Goal: Task Accomplishment & Management: Manage account settings

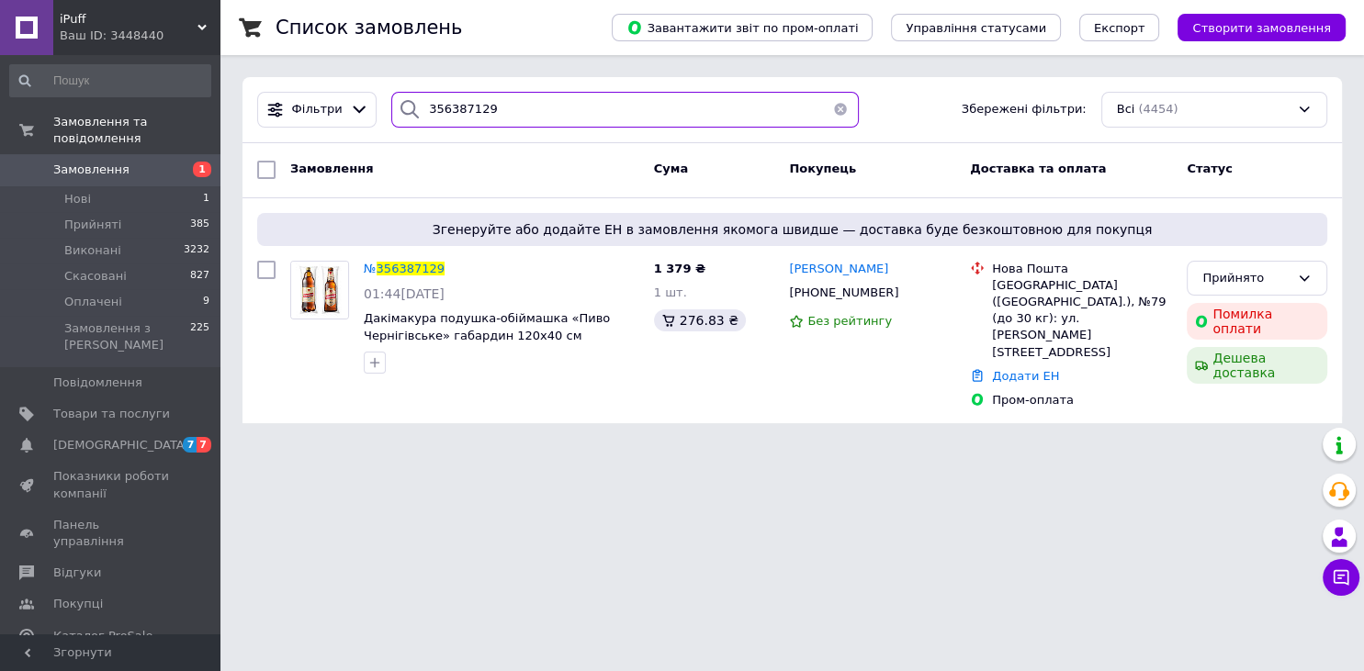
click at [457, 107] on input "356387129" at bounding box center [624, 110] width 467 height 36
paste input "912483"
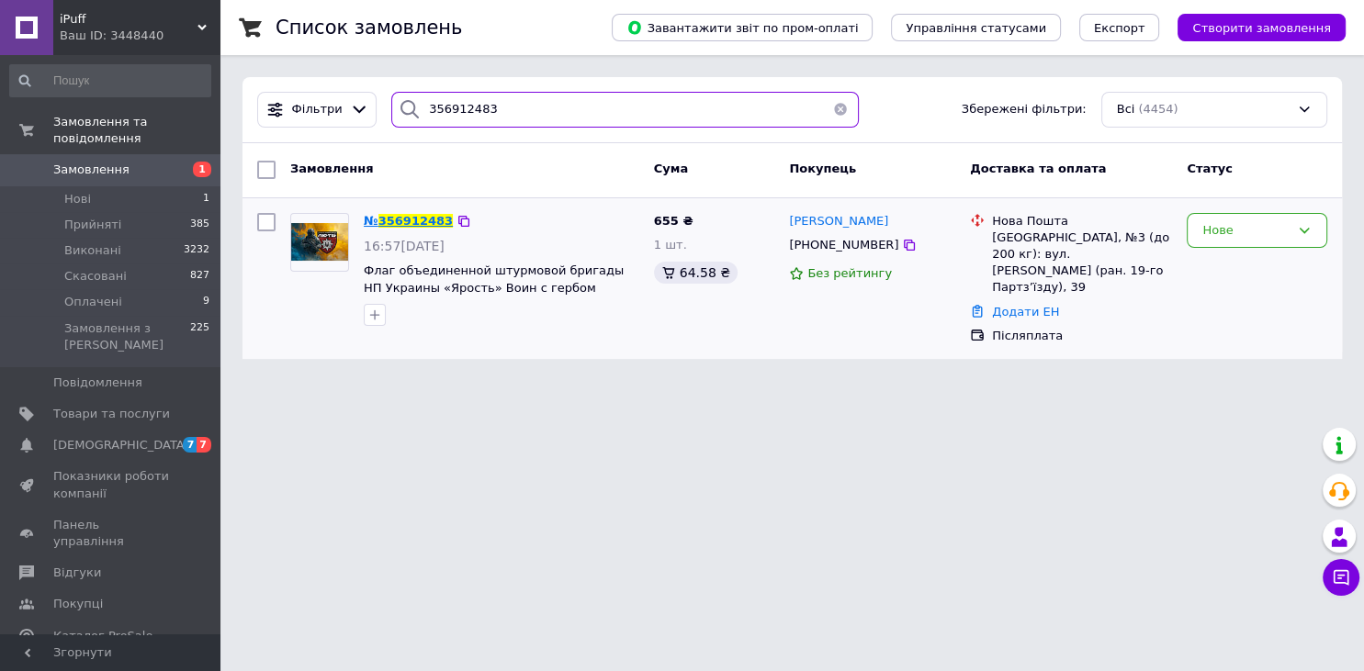
type input "356912483"
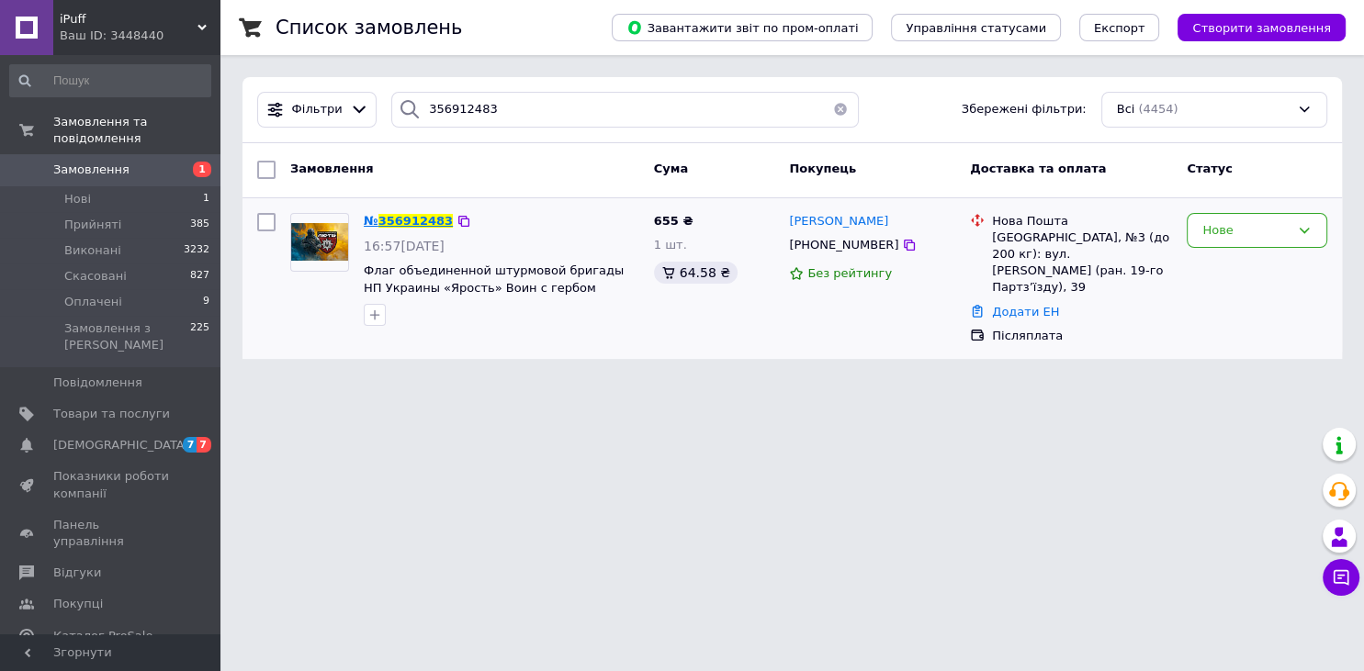
click at [421, 219] on span "356912483" at bounding box center [415, 221] width 74 height 14
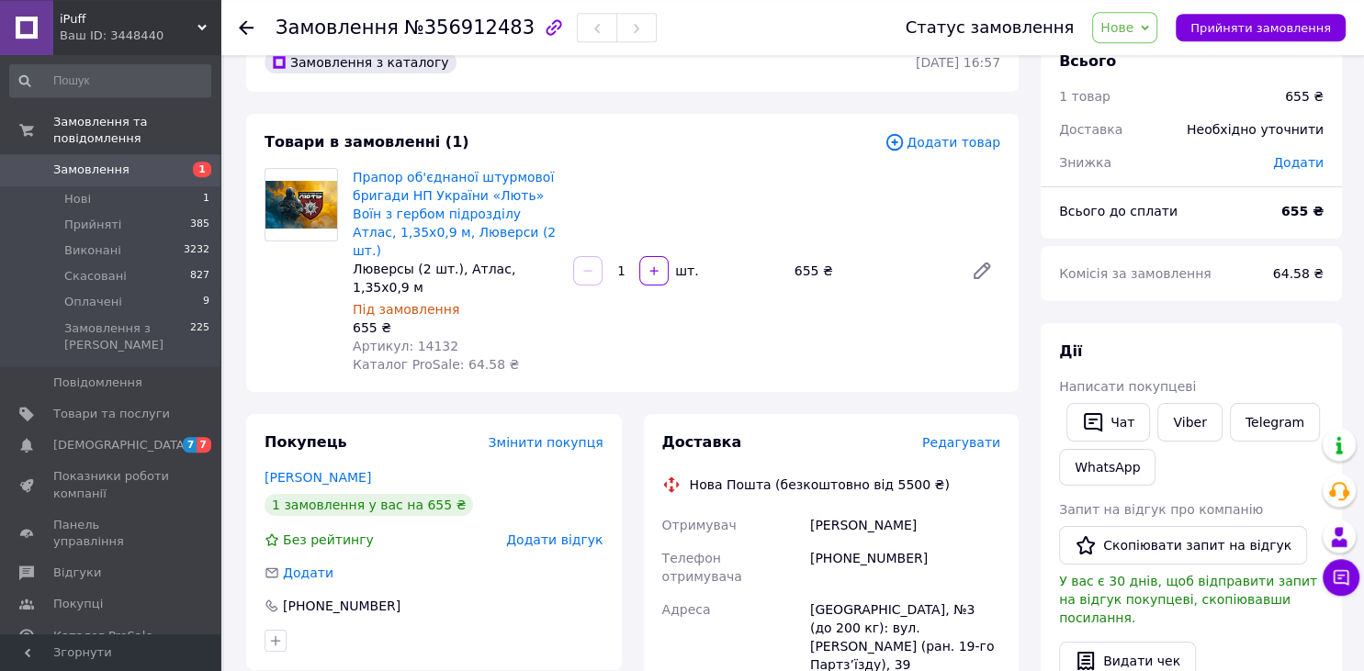
scroll to position [96, 0]
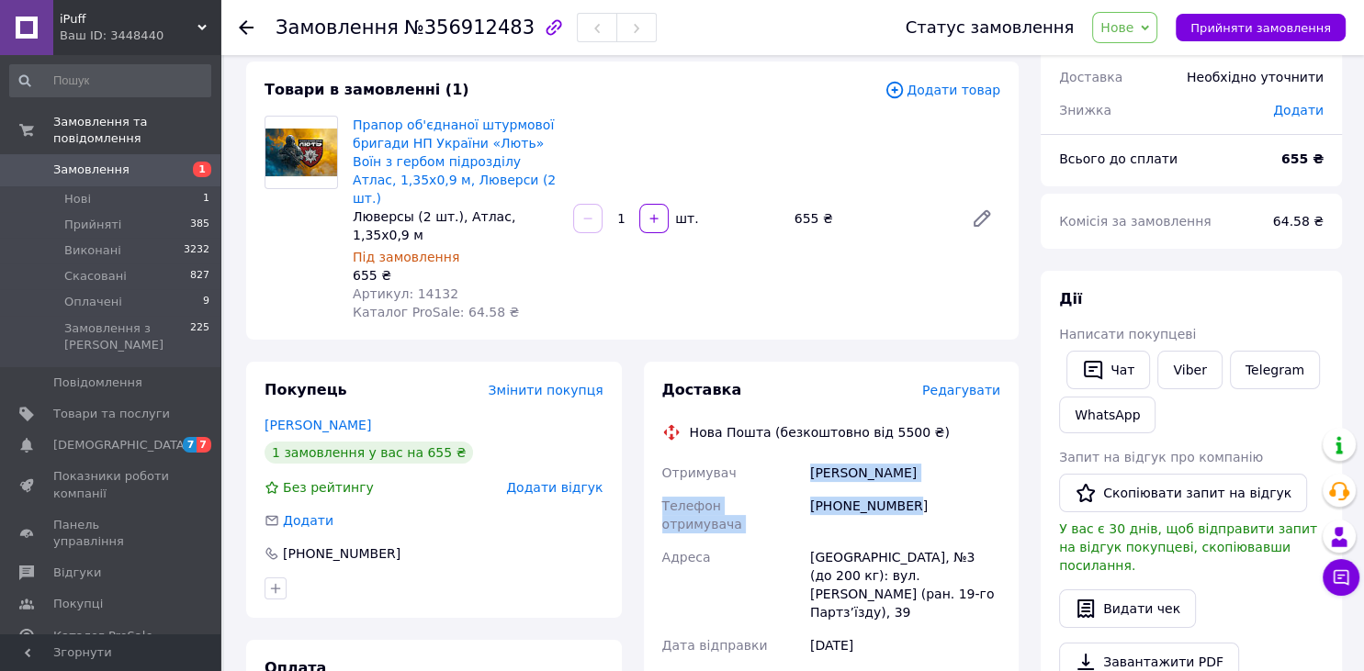
drag, startPoint x: 871, startPoint y: 466, endPoint x: 812, endPoint y: 439, distance: 64.5
click at [812, 456] on div "Отримувач [PERSON_NAME] отримувача [PHONE_NUMBER] [GEOGRAPHIC_DATA], №3 (до 200…" at bounding box center [831, 660] width 346 height 408
copy div "[PERSON_NAME] отримувача [PHONE_NUMBER]"
click at [1031, 421] on div "Всього 1 товар 655 ₴ Доставка Необхідно уточнити Знижка Додати Всього до сплати…" at bounding box center [1190, 608] width 323 height 1255
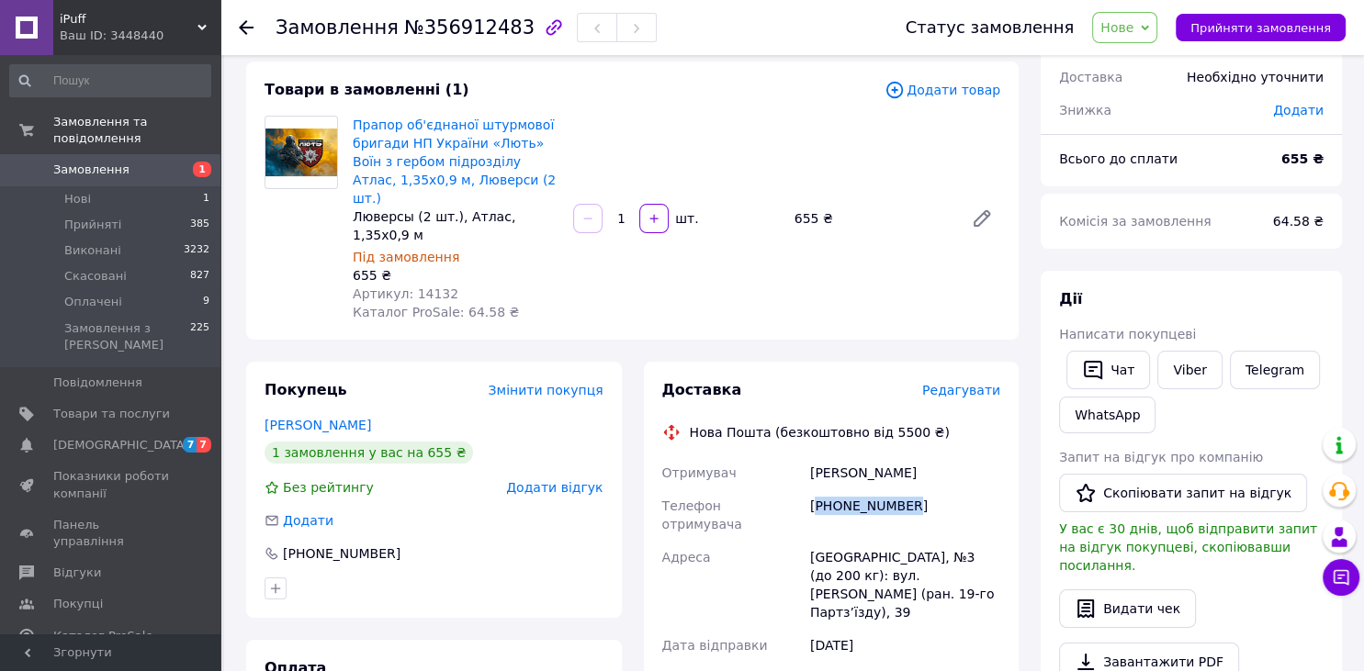
drag, startPoint x: 864, startPoint y: 465, endPoint x: 816, endPoint y: 471, distance: 48.2
click at [816, 489] on div "[PHONE_NUMBER]" at bounding box center [904, 514] width 197 height 51
click at [949, 489] on div "[PHONE_NUMBER]" at bounding box center [904, 514] width 197 height 51
drag, startPoint x: 861, startPoint y: 476, endPoint x: 814, endPoint y: 478, distance: 47.8
click at [814, 489] on div "[PHONE_NUMBER]" at bounding box center [904, 514] width 197 height 51
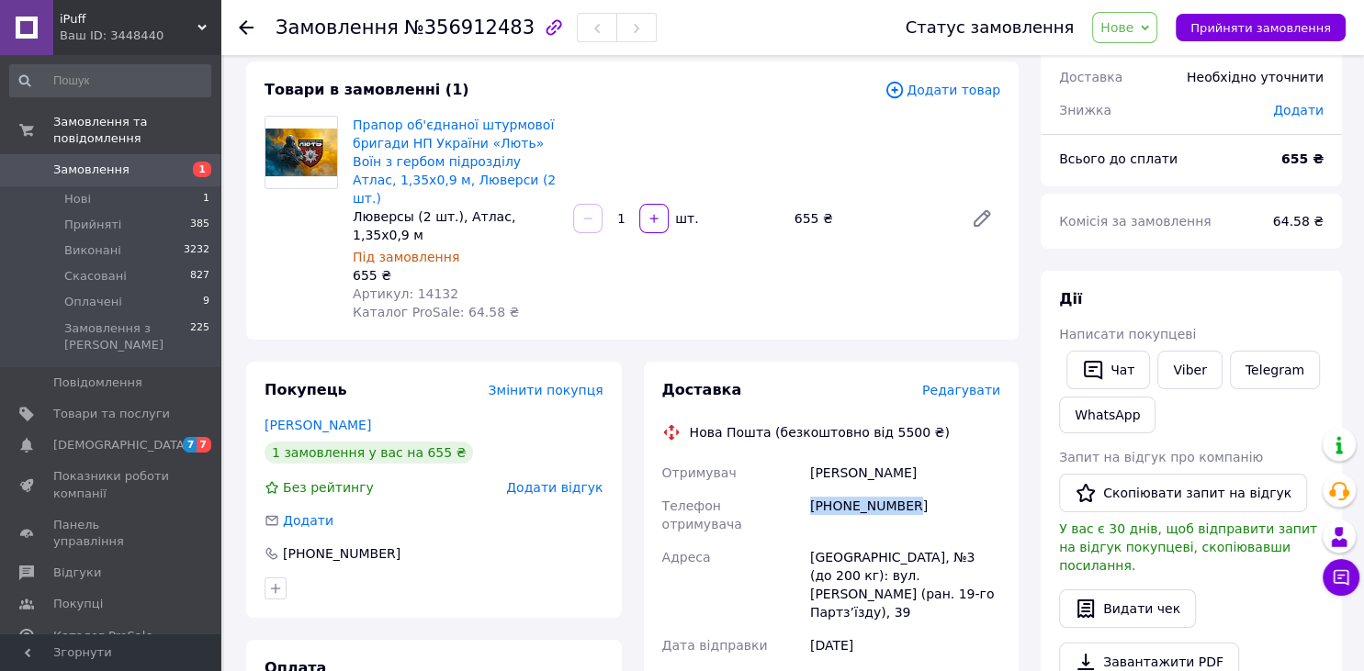
copy div "[PHONE_NUMBER]"
click at [1032, 447] on div "Всього 1 товар 655 ₴ Доставка Необхідно уточнити Знижка Додати Всього до сплати…" at bounding box center [1190, 608] width 323 height 1255
drag, startPoint x: 857, startPoint y: 470, endPoint x: 818, endPoint y: 471, distance: 38.6
click at [818, 489] on div "[PHONE_NUMBER]" at bounding box center [904, 514] width 197 height 51
copy div "380962012739"
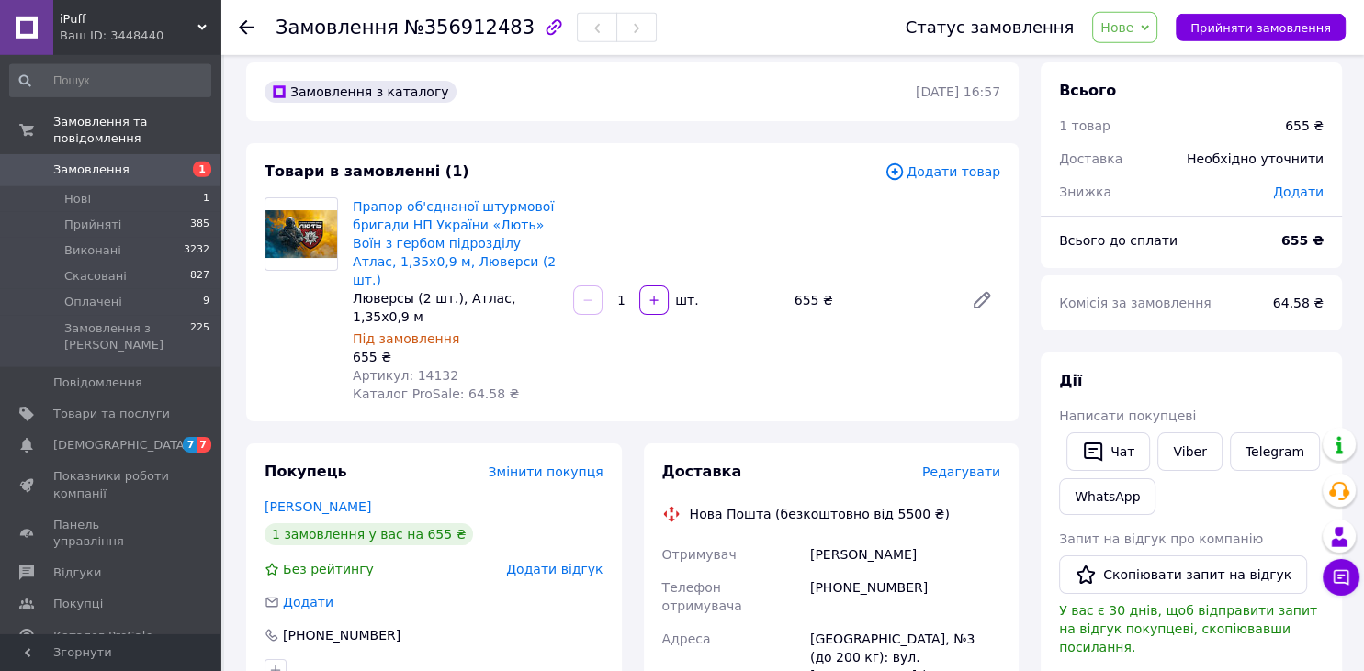
scroll to position [0, 0]
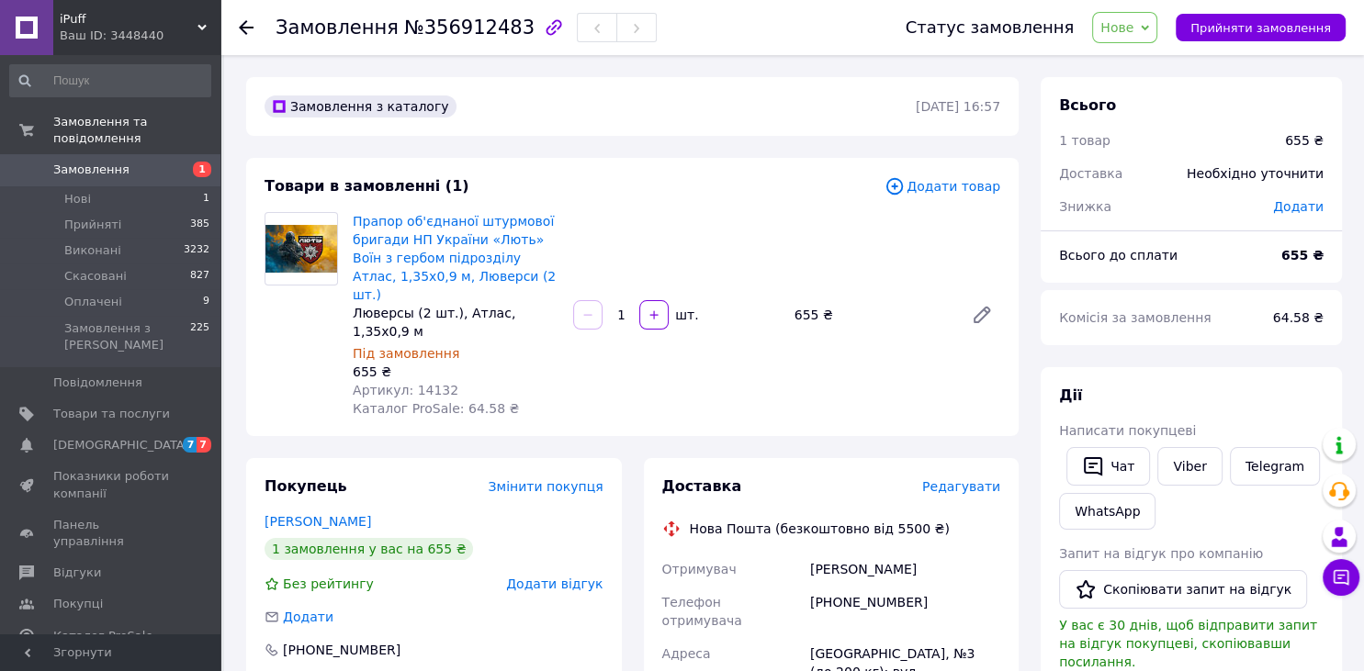
click at [424, 383] on span "Артикул: 14132" at bounding box center [406, 390] width 106 height 15
copy span "14132"
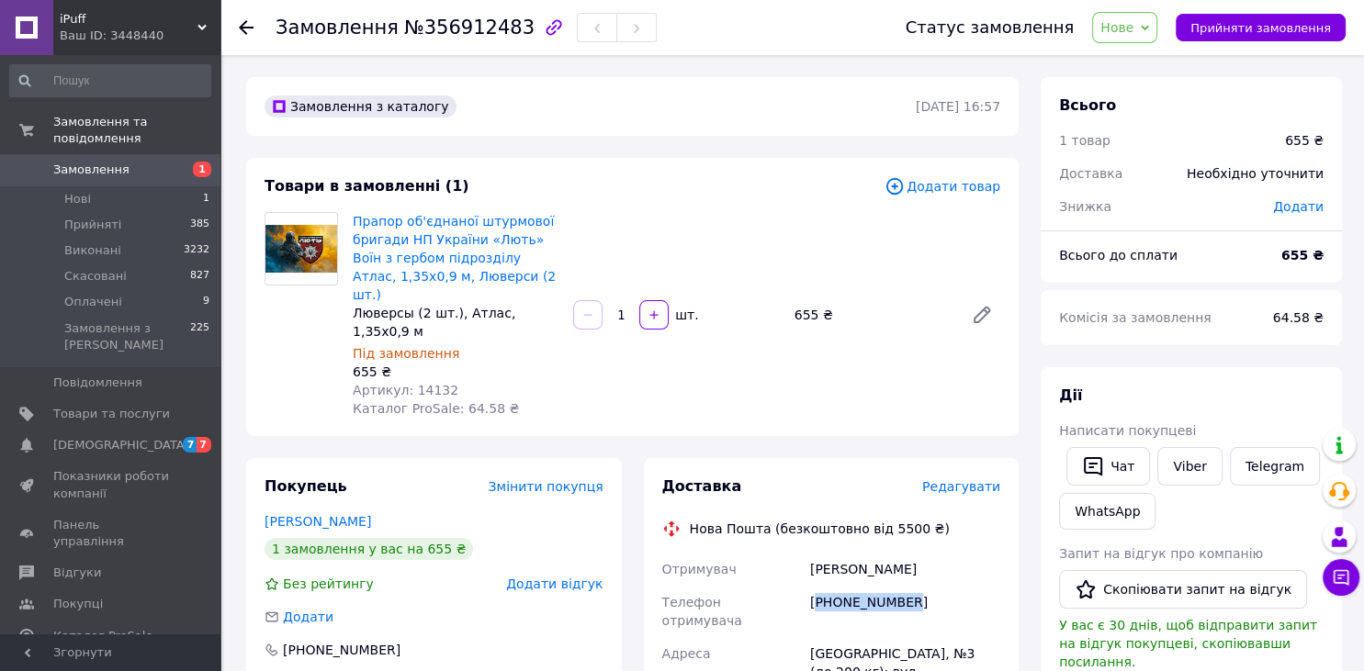
drag, startPoint x: 878, startPoint y: 567, endPoint x: 819, endPoint y: 566, distance: 58.8
click at [819, 586] on div "[PHONE_NUMBER]" at bounding box center [904, 611] width 197 height 51
copy div "380962012739"
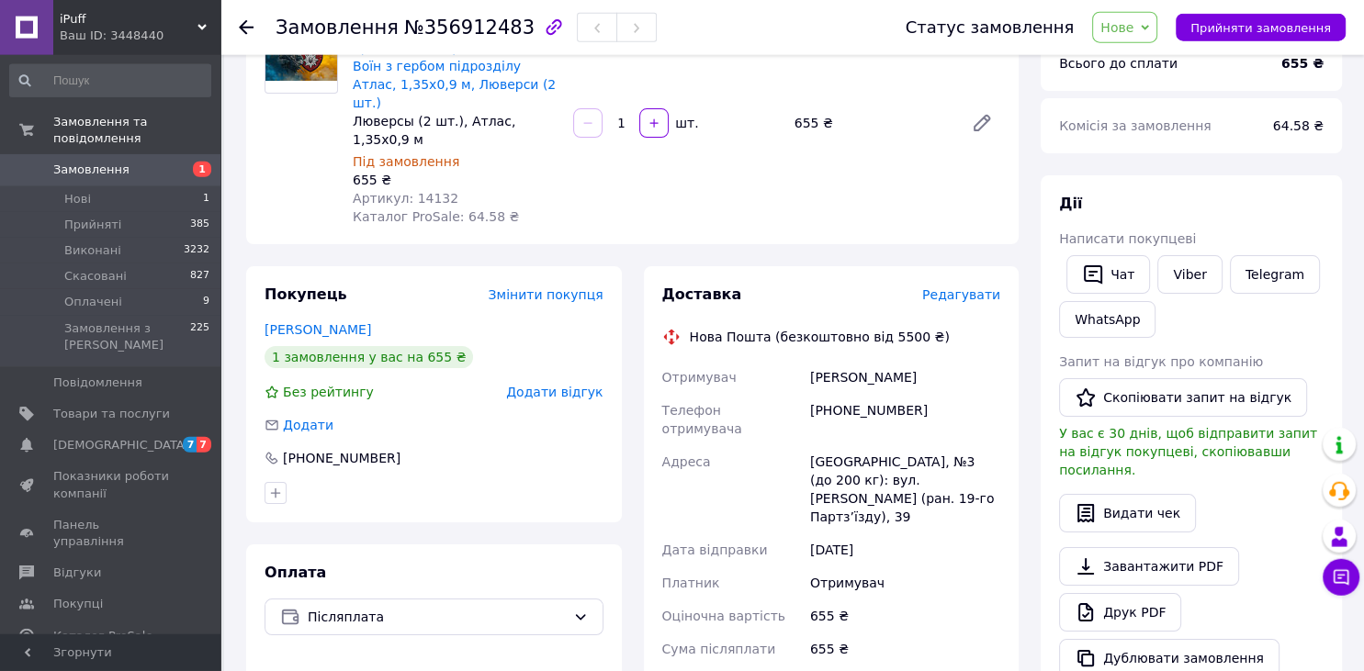
scroll to position [194, 0]
click at [632, 428] on div "Покупець Змінити покупця [PERSON_NAME] 1 замовлення у вас на 655 ₴ Без рейтингу…" at bounding box center [434, 613] width 398 height 698
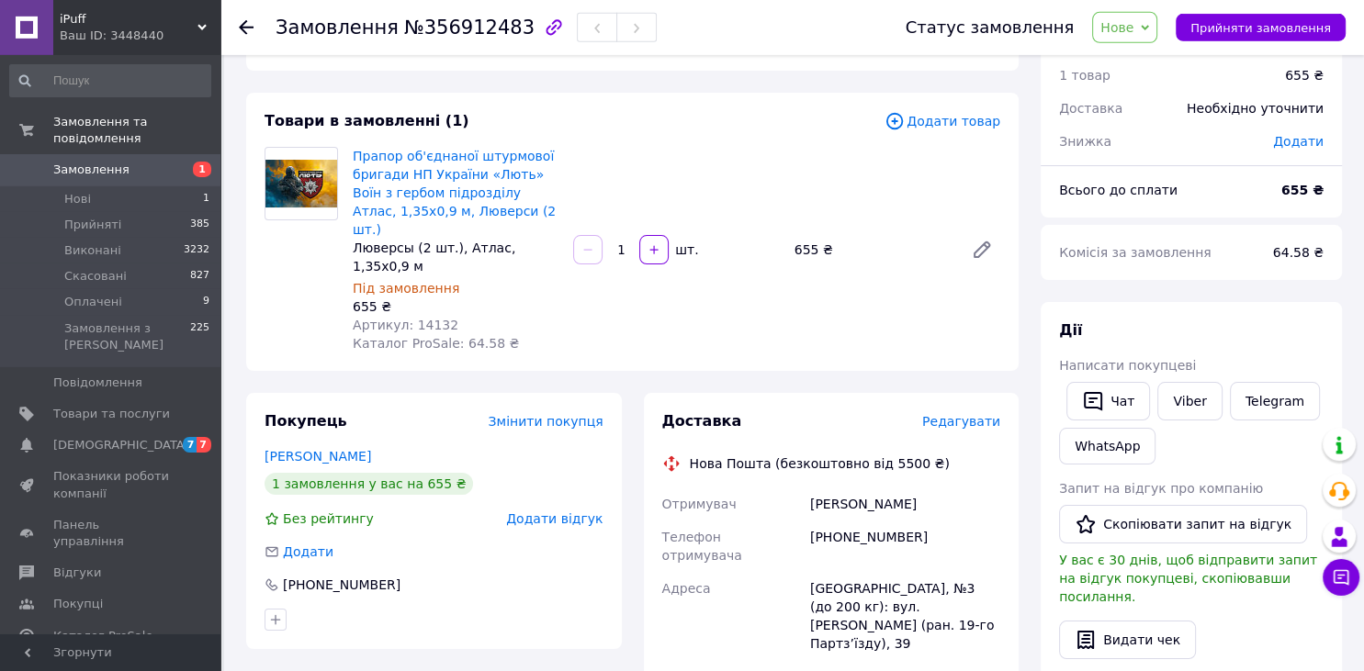
scroll to position [0, 0]
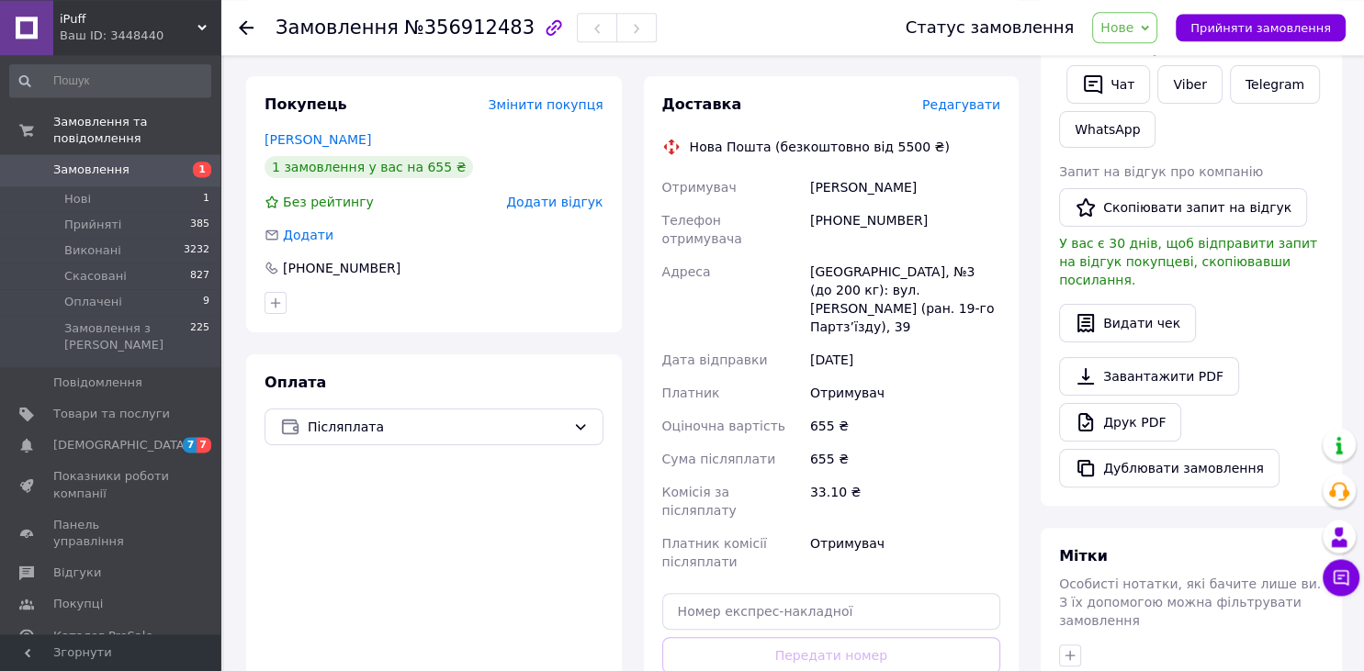
scroll to position [388, 0]
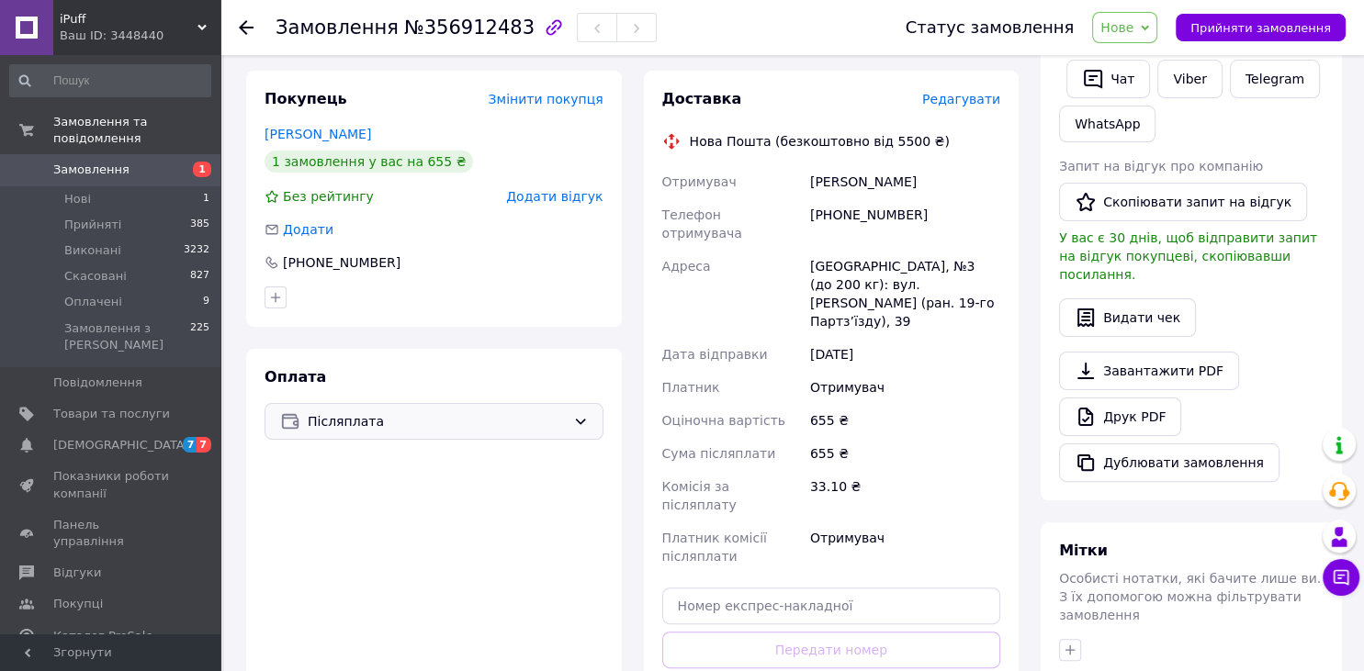
drag, startPoint x: 387, startPoint y: 381, endPoint x: 385, endPoint y: 391, distance: 10.3
click at [386, 411] on span "Післяплата" at bounding box center [437, 421] width 258 height 20
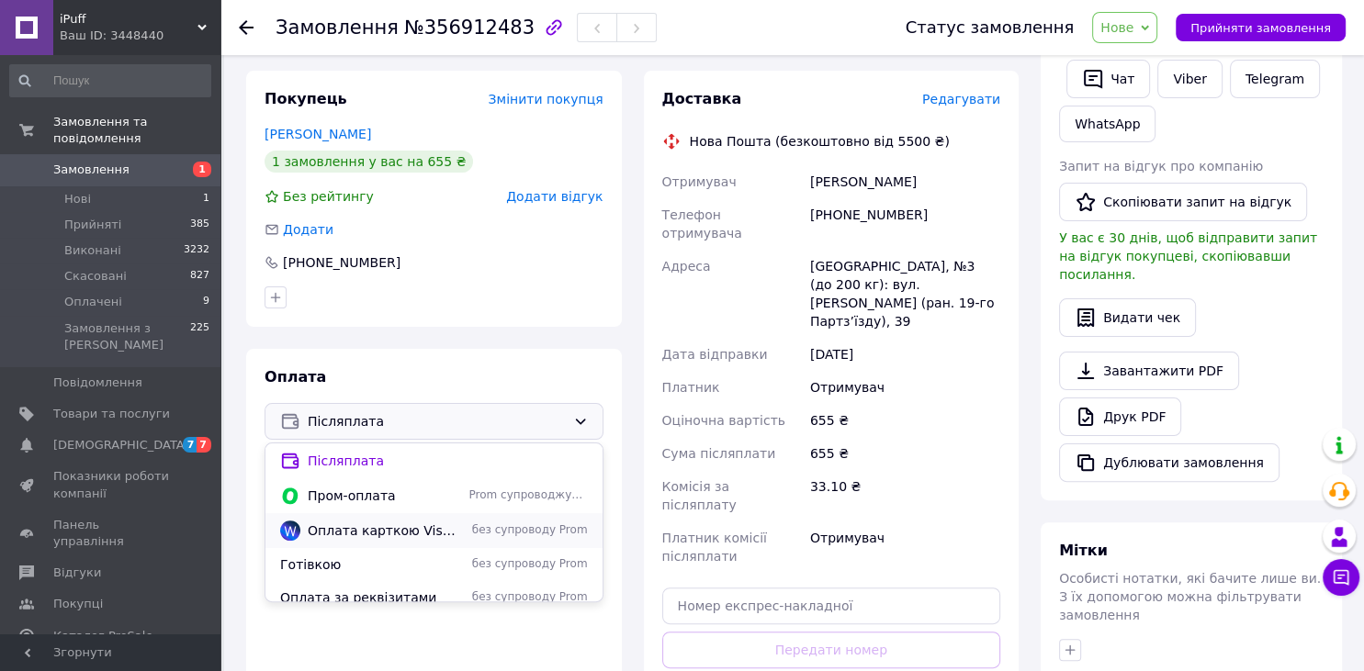
scroll to position [46, 0]
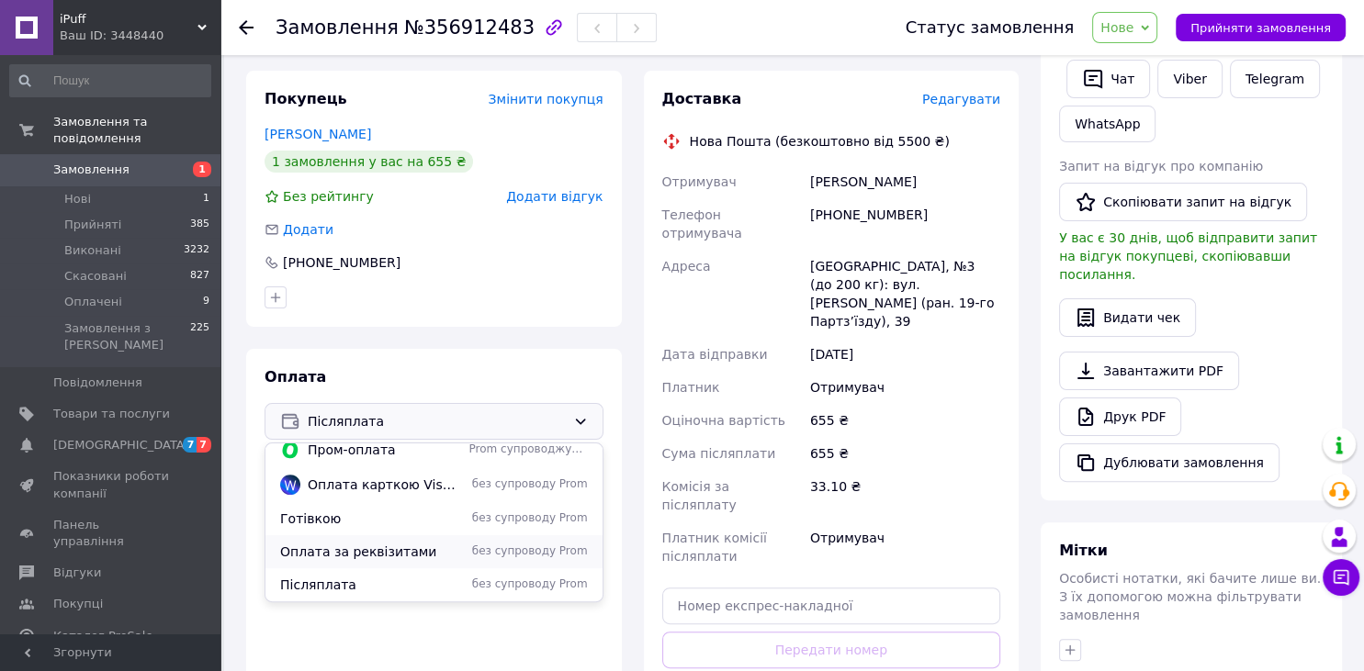
click at [410, 543] on span "Оплата за реквізитами" at bounding box center [371, 552] width 182 height 18
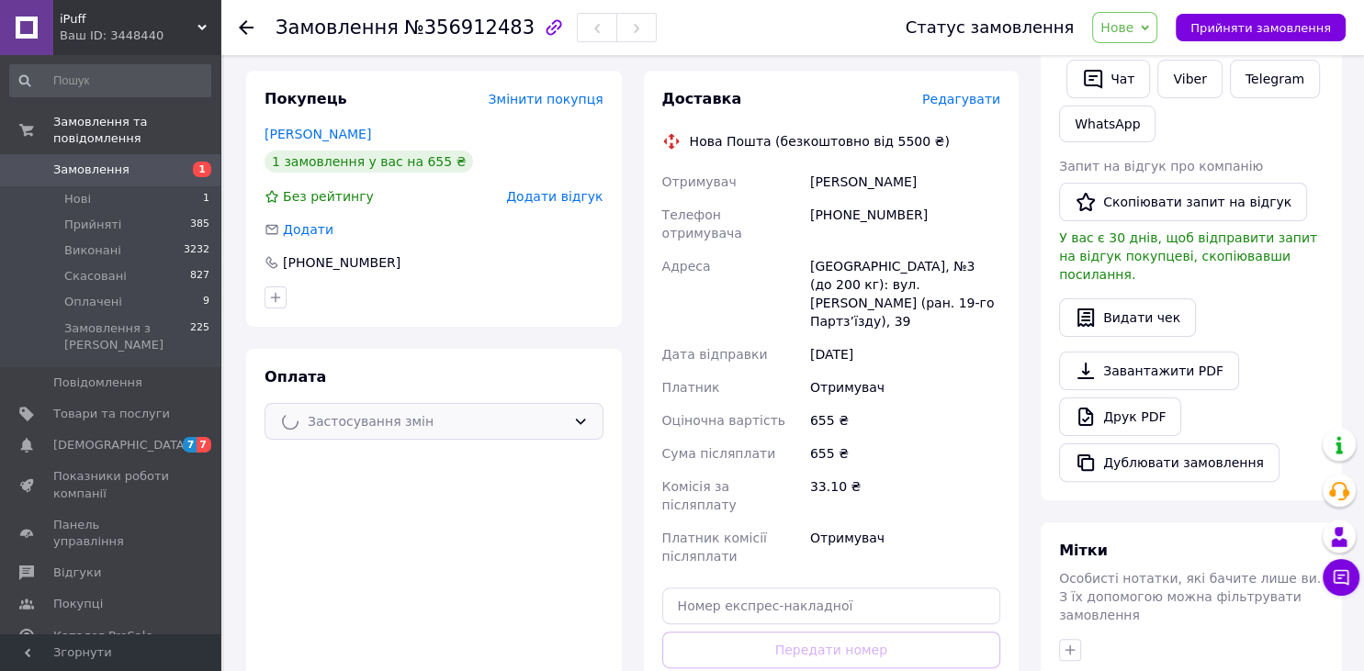
click at [628, 423] on div "Покупець Змінити покупця [PERSON_NAME] 1 замовлення у вас на 655 ₴ Без рейтингу…" at bounding box center [434, 420] width 398 height 698
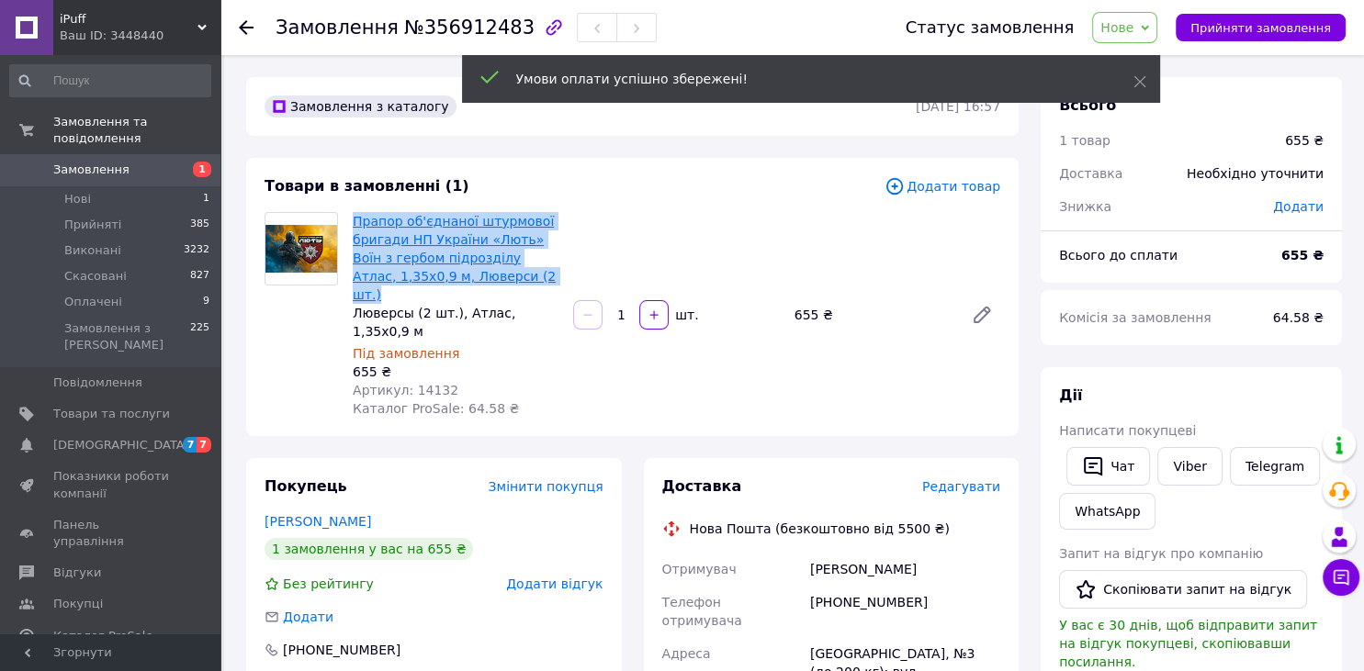
drag, startPoint x: 441, startPoint y: 275, endPoint x: 354, endPoint y: 218, distance: 103.4
click at [354, 218] on span "Прапор об'єднаної штурмової бригади НП України «Лють» Воїн з гербом підрозділу …" at bounding box center [456, 258] width 206 height 92
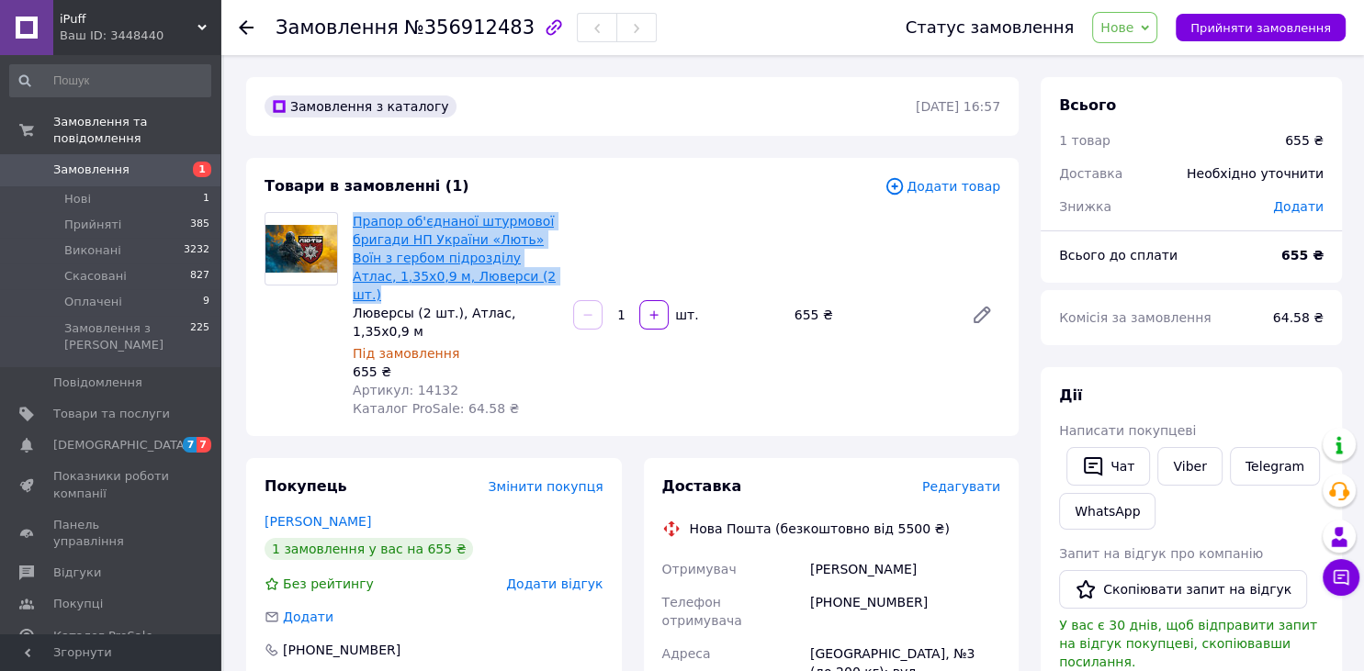
copy link "Прапор об'єднаної штурмової бригади НП України «Лють» Воїн з гербом підрозділу …"
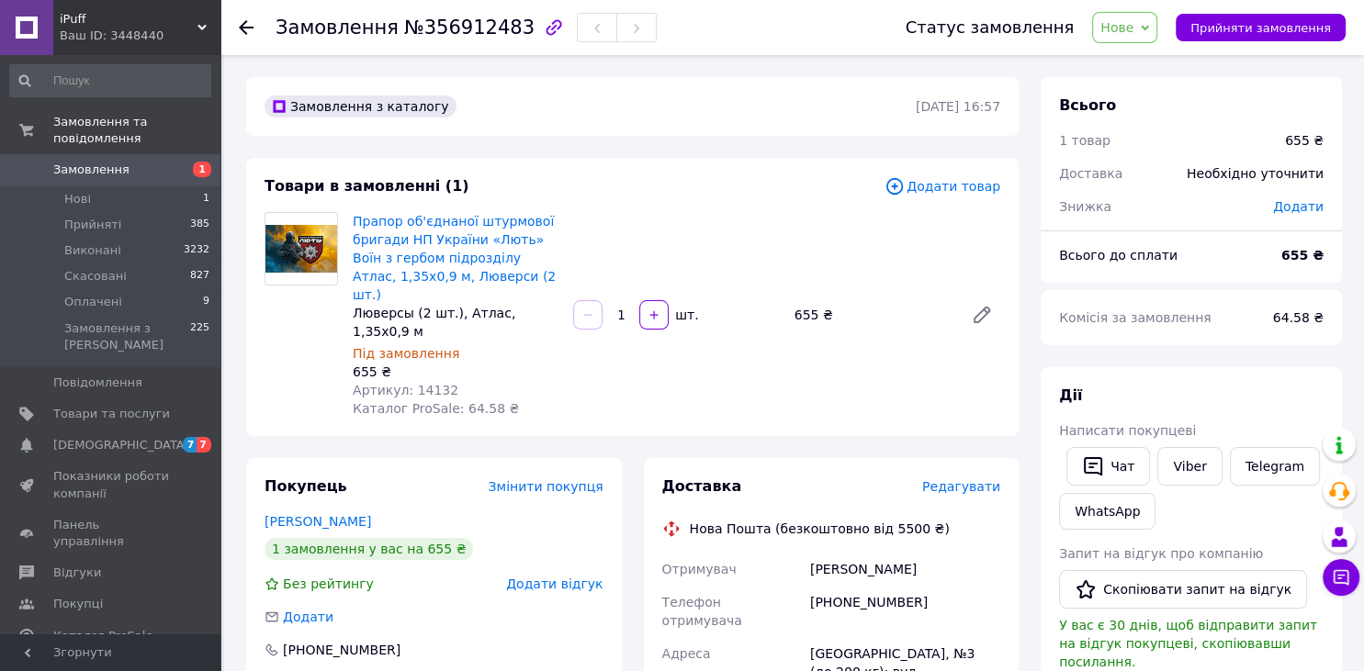
click at [452, 32] on span "№356912483" at bounding box center [469, 28] width 130 height 22
copy span "356912483"
click at [838, 637] on div "[GEOGRAPHIC_DATA], №3 (до 200 кг): вул. [PERSON_NAME] (ран. 19-го Партз’їзду), …" at bounding box center [904, 681] width 197 height 88
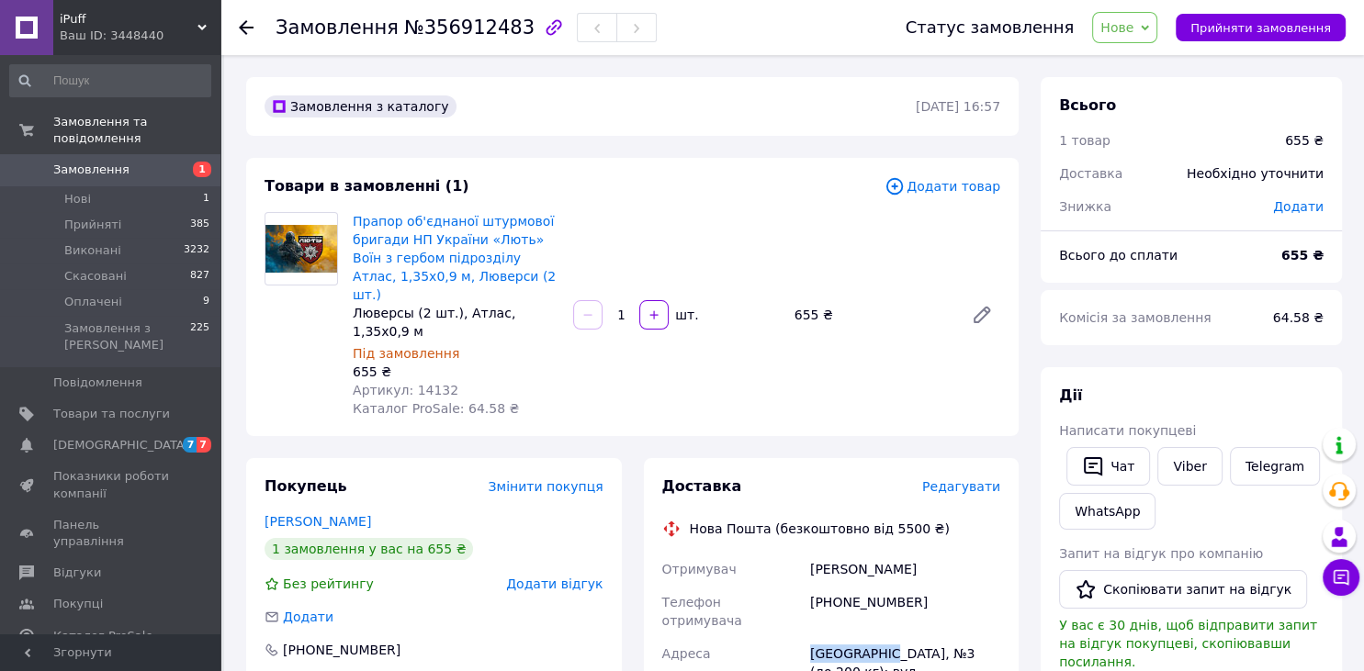
copy div "[GEOGRAPHIC_DATA]"
click at [112, 162] on span "Замовлення" at bounding box center [91, 170] width 76 height 17
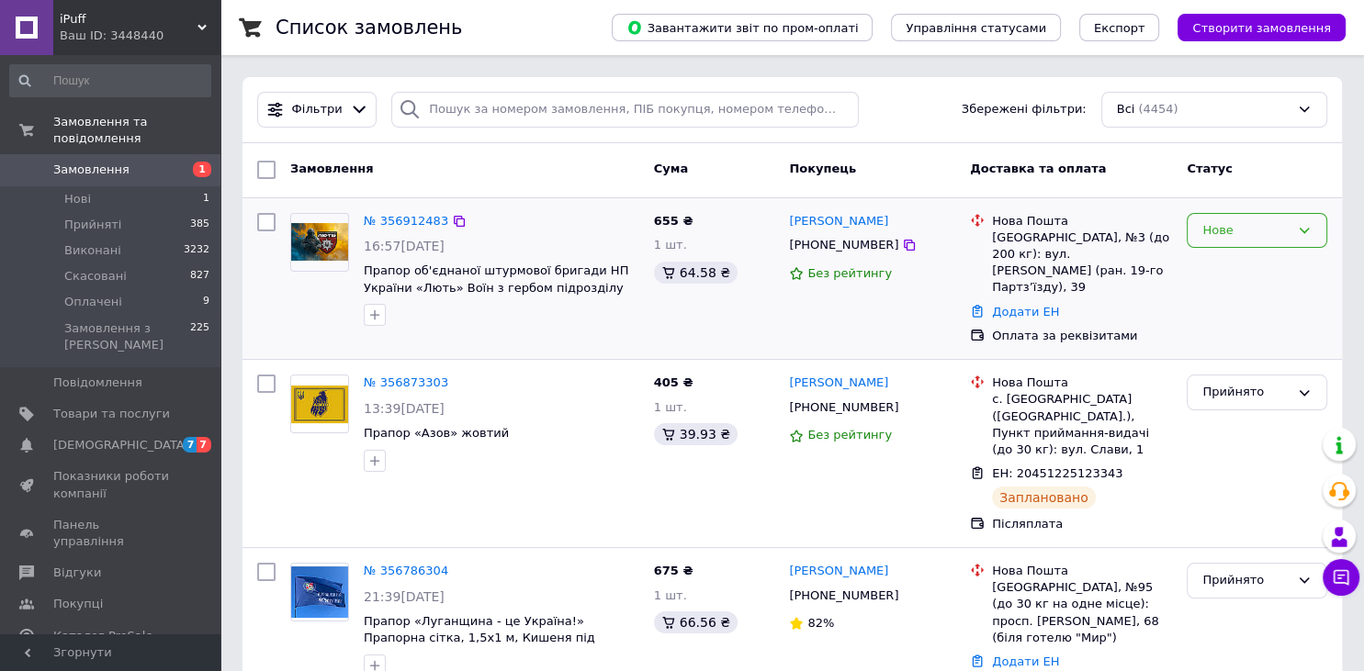
click at [1253, 233] on div "Нове" at bounding box center [1245, 230] width 87 height 19
click at [1241, 266] on li "Прийнято" at bounding box center [1256, 269] width 139 height 34
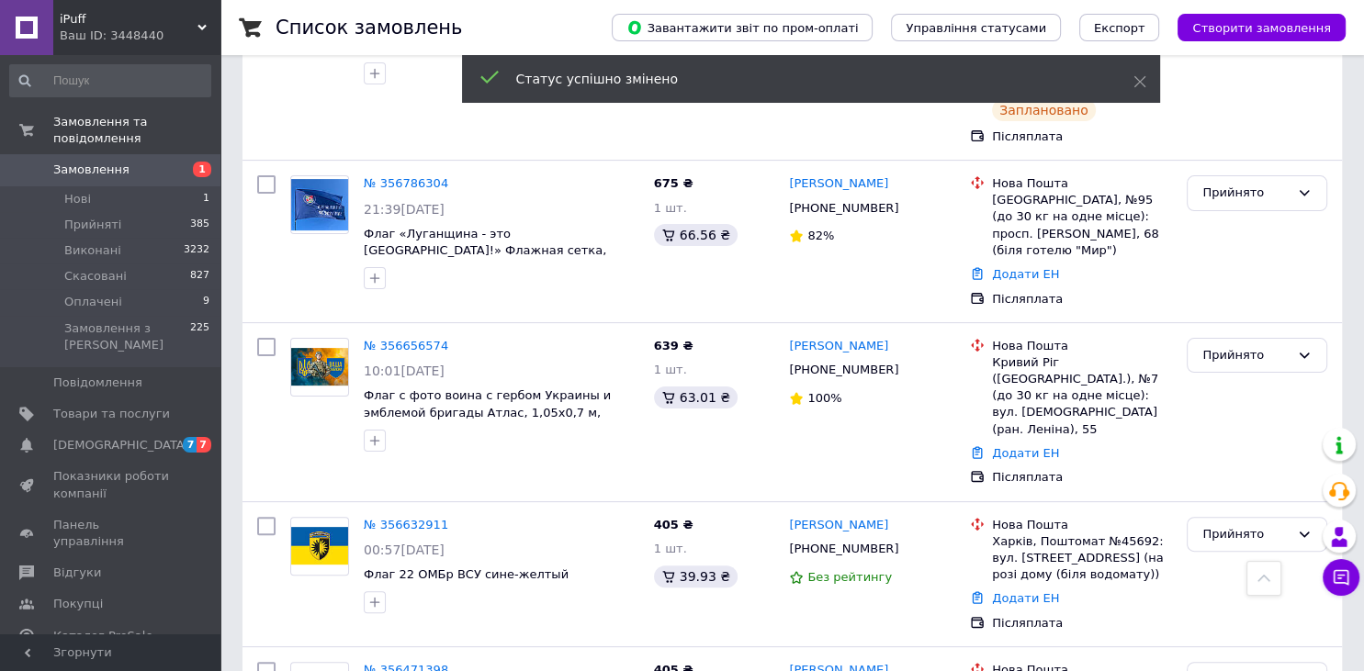
scroll to position [775, 0]
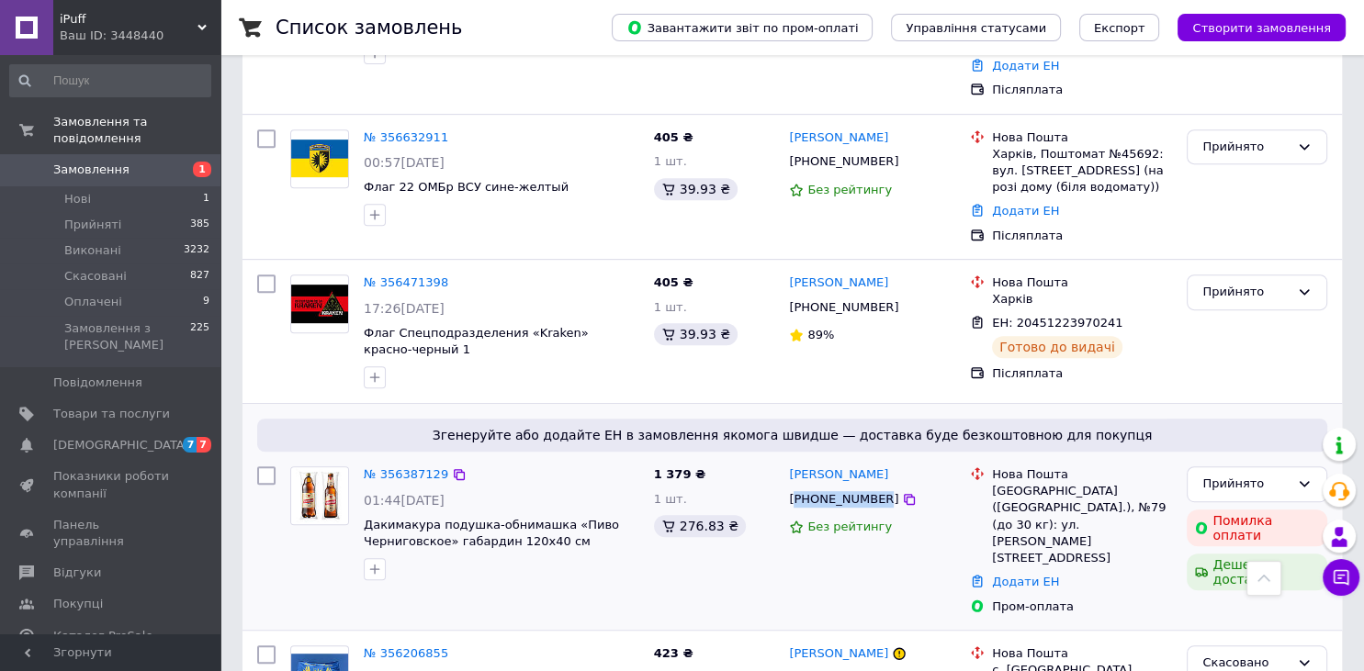
drag, startPoint x: 852, startPoint y: 435, endPoint x: 799, endPoint y: 435, distance: 53.3
click at [799, 488] on div "[PHONE_NUMBER]" at bounding box center [843, 500] width 117 height 24
copy div "380972289532"
click at [401, 467] on link "№ 356387129" at bounding box center [406, 474] width 84 height 14
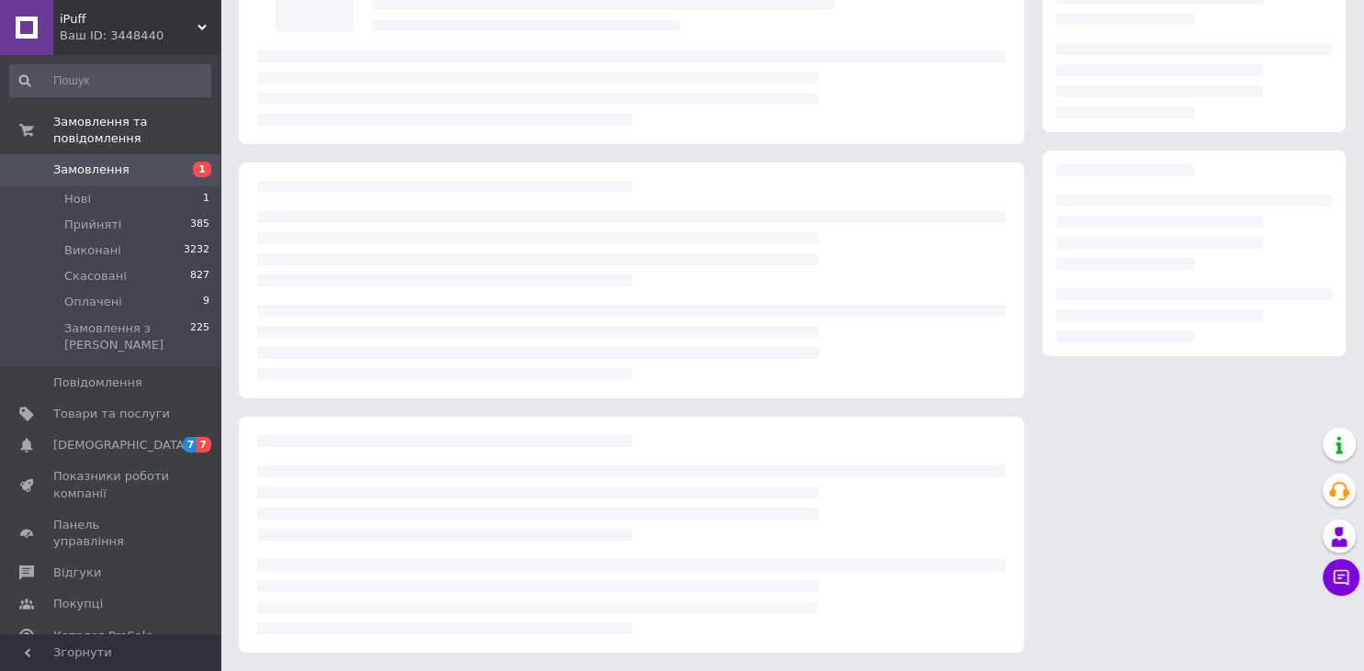
scroll to position [168, 0]
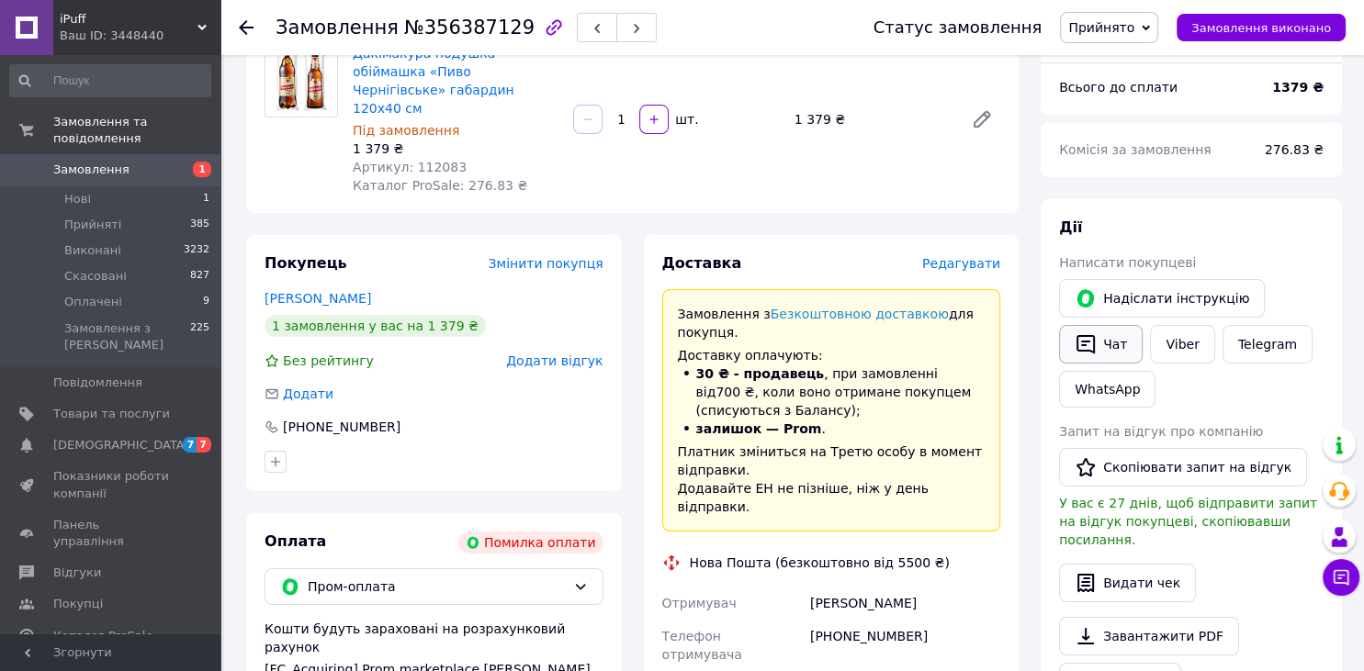
click at [1117, 346] on button "Чат" at bounding box center [1101, 344] width 84 height 39
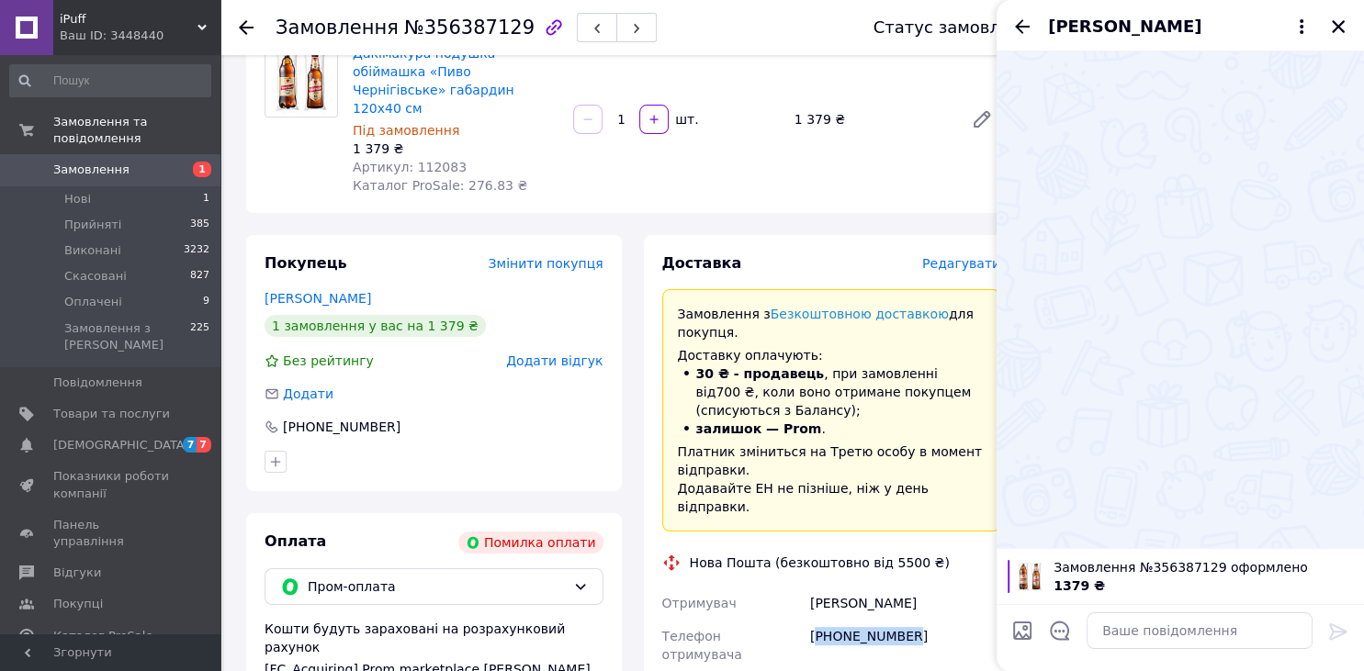
drag, startPoint x: 867, startPoint y: 603, endPoint x: 816, endPoint y: 608, distance: 50.7
click at [816, 620] on div "[PHONE_NUMBER]" at bounding box center [904, 645] width 197 height 51
click at [522, 204] on div "Замовлення з додатку Помилка оплати Дешева доставка [DATE] 01:44 Товари в замов…" at bounding box center [632, 614] width 794 height 1410
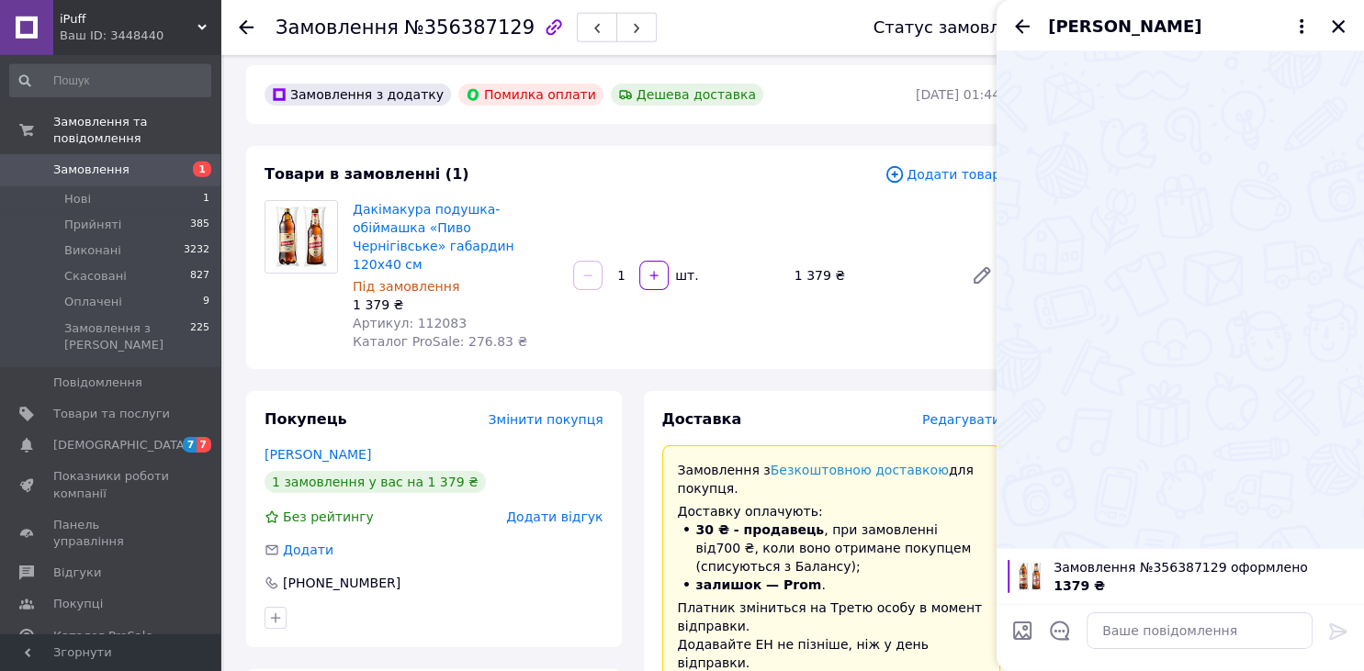
scroll to position [0, 0]
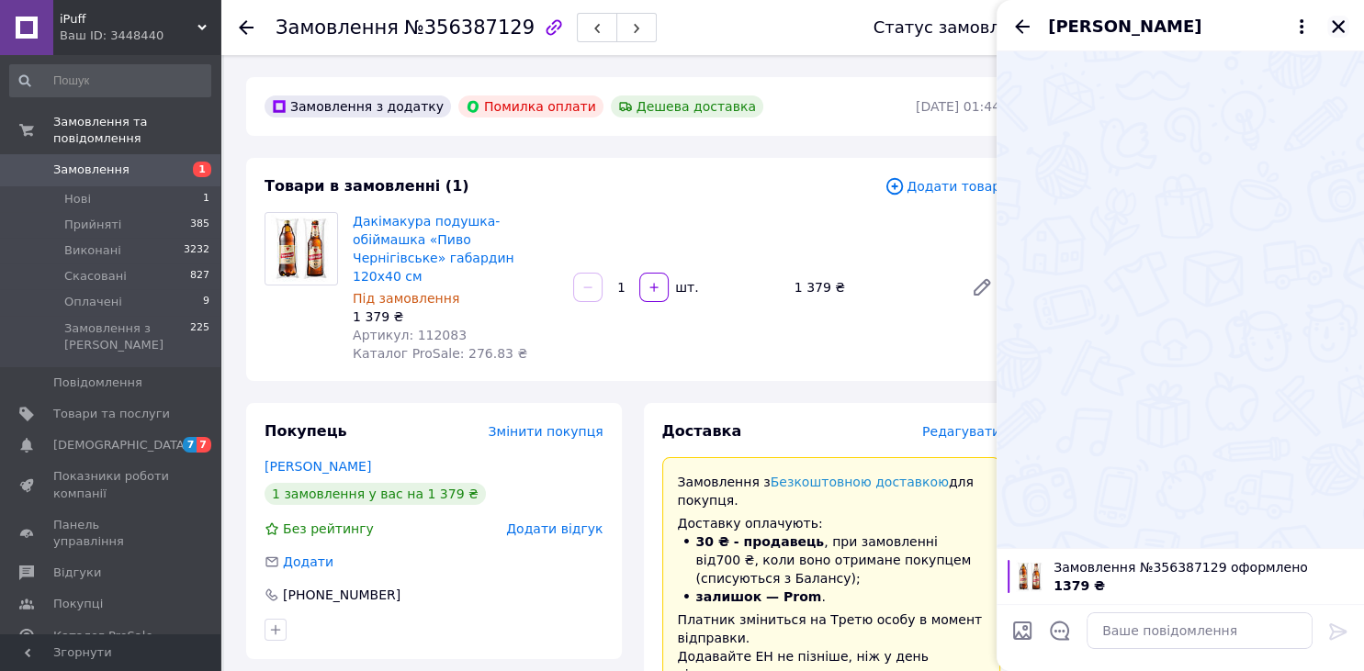
click at [1344, 27] on icon "Закрити" at bounding box center [1338, 26] width 17 height 17
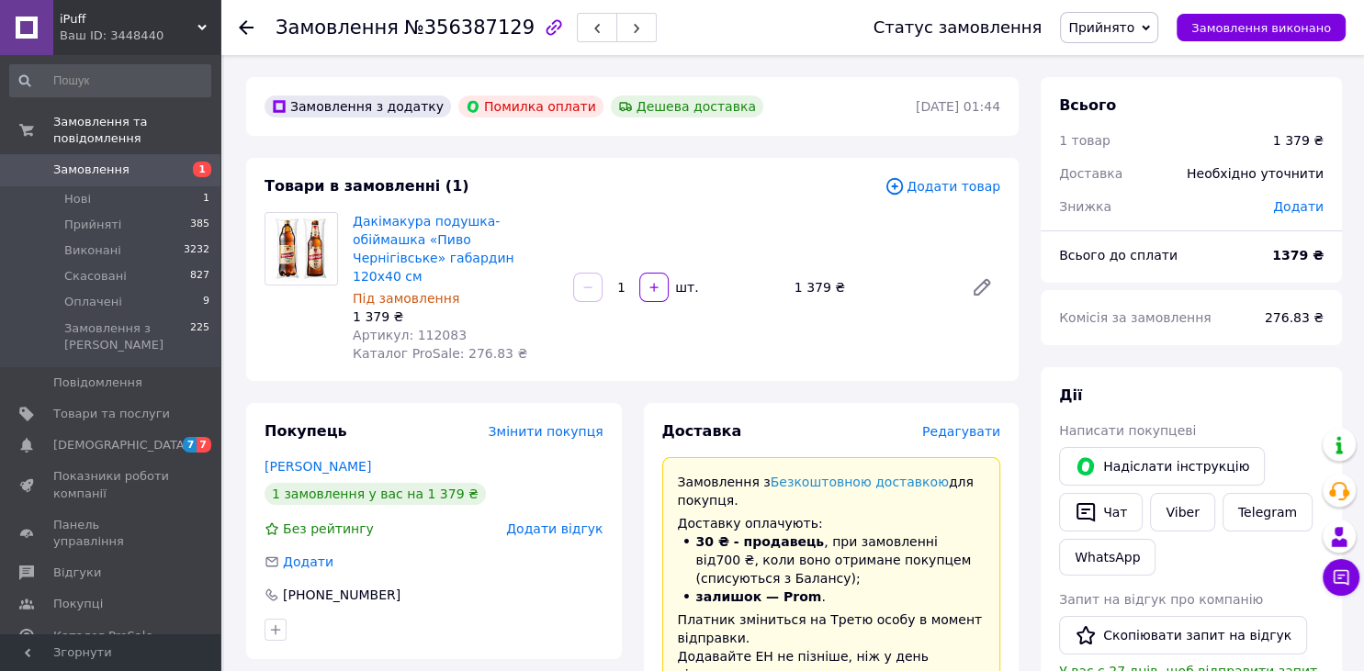
click at [119, 162] on span "Замовлення" at bounding box center [91, 170] width 76 height 17
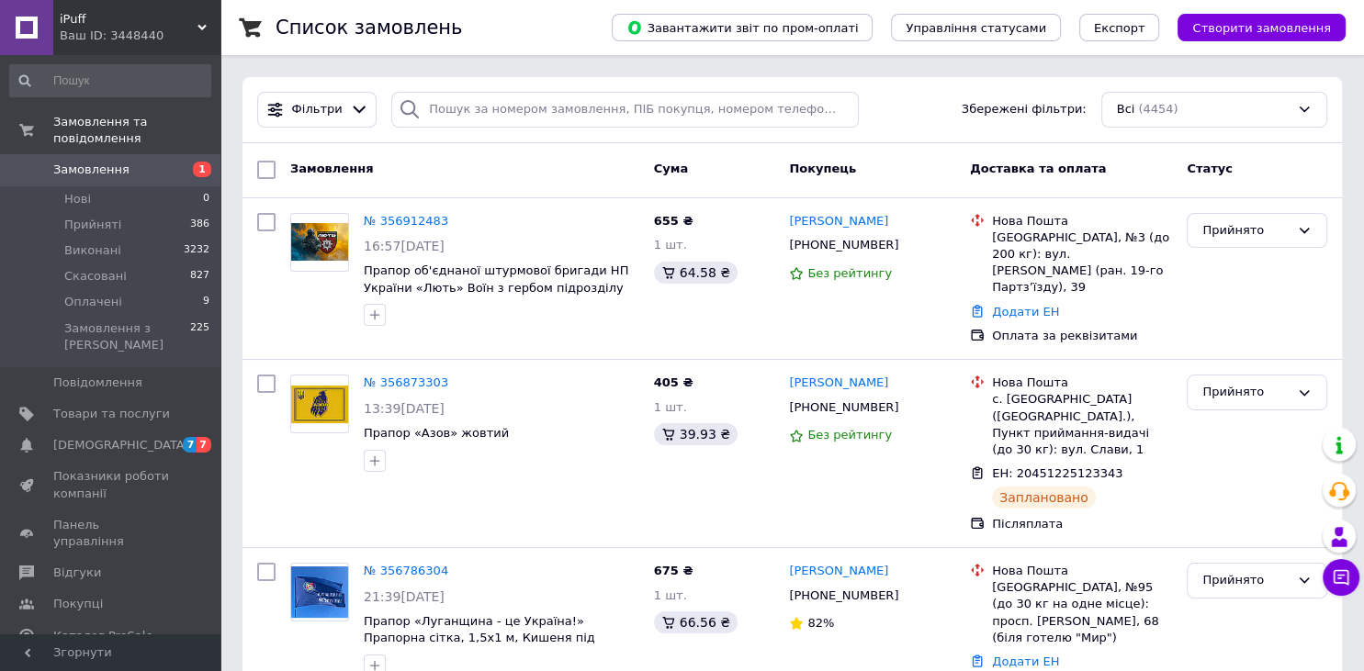
click at [553, 135] on div "Фільтри Збережені фільтри: Всі (4454)" at bounding box center [791, 110] width 1099 height 66
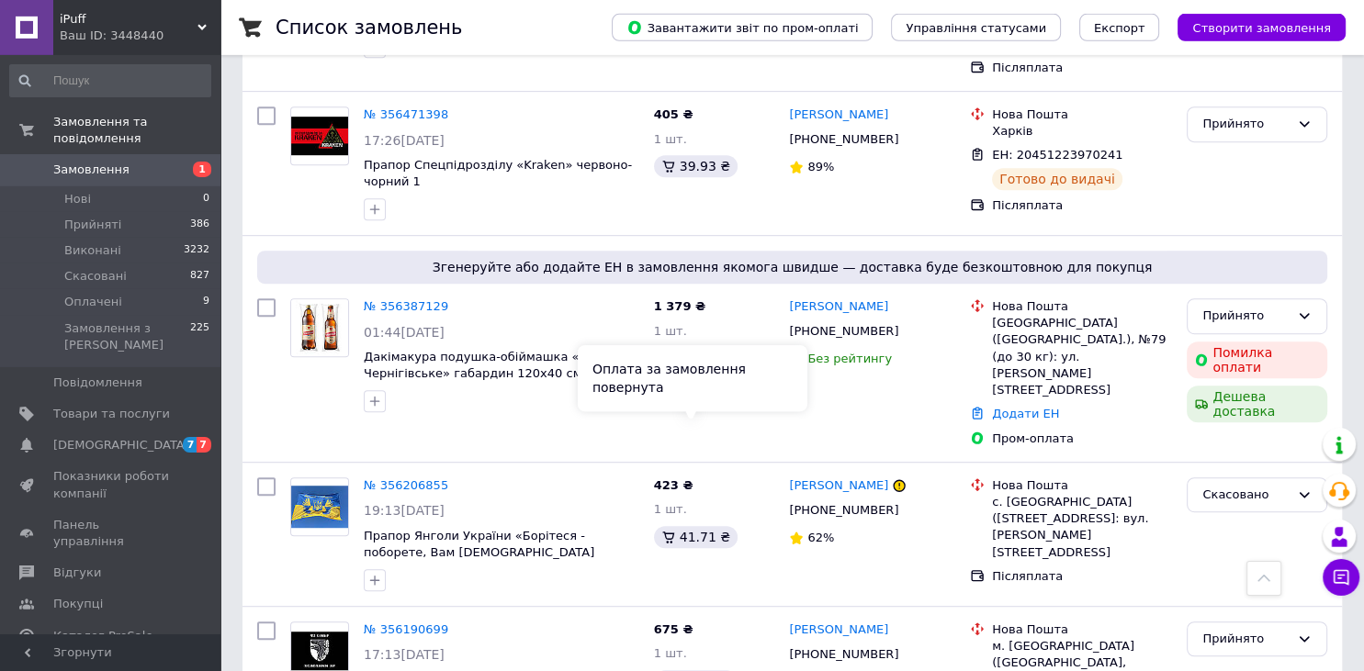
scroll to position [872, 0]
